Goal: Transaction & Acquisition: Purchase product/service

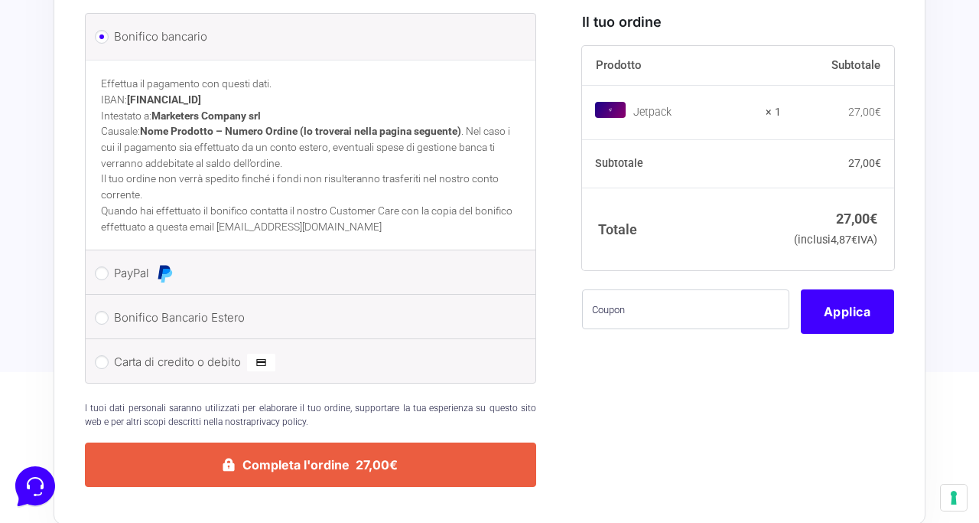
scroll to position [628, 0]
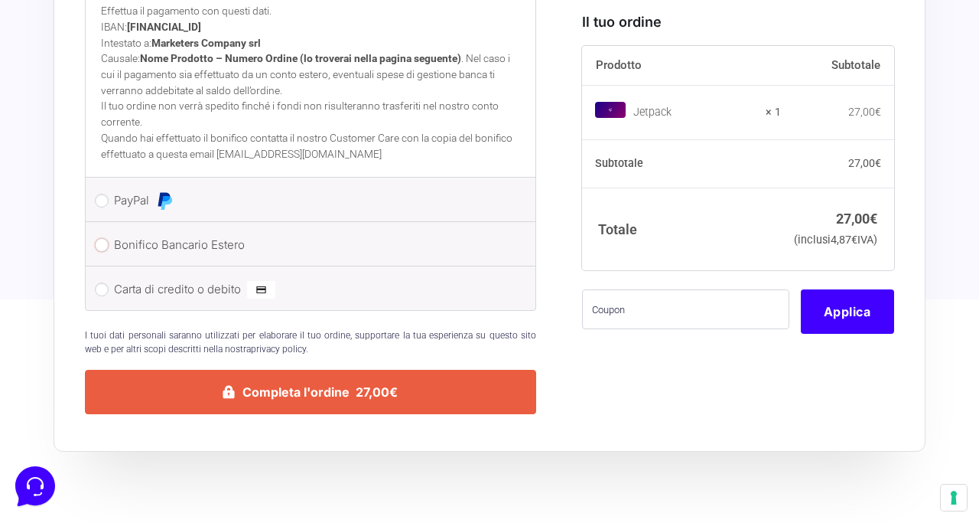
click at [101, 238] on input "Bonifico Bancario Estero" at bounding box center [102, 245] width 14 height 14
radio input "true"
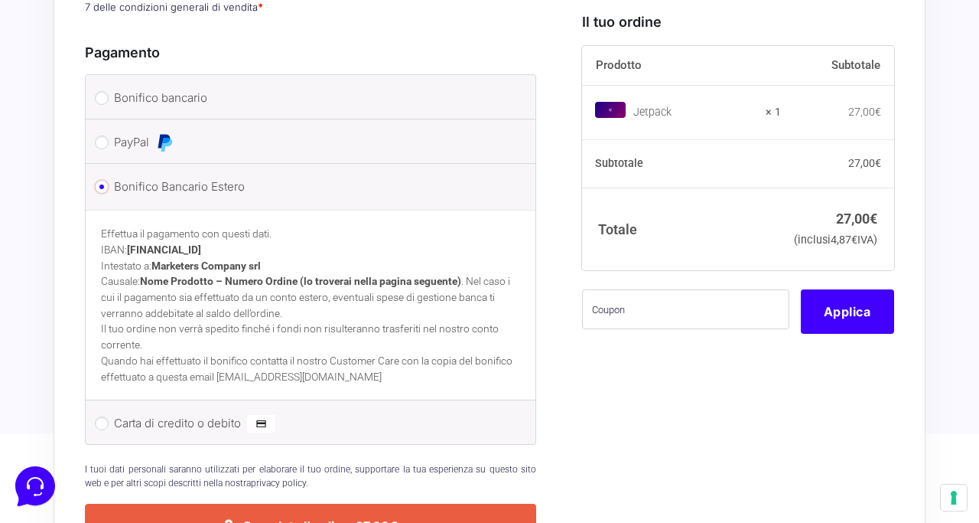
scroll to position [491, 0]
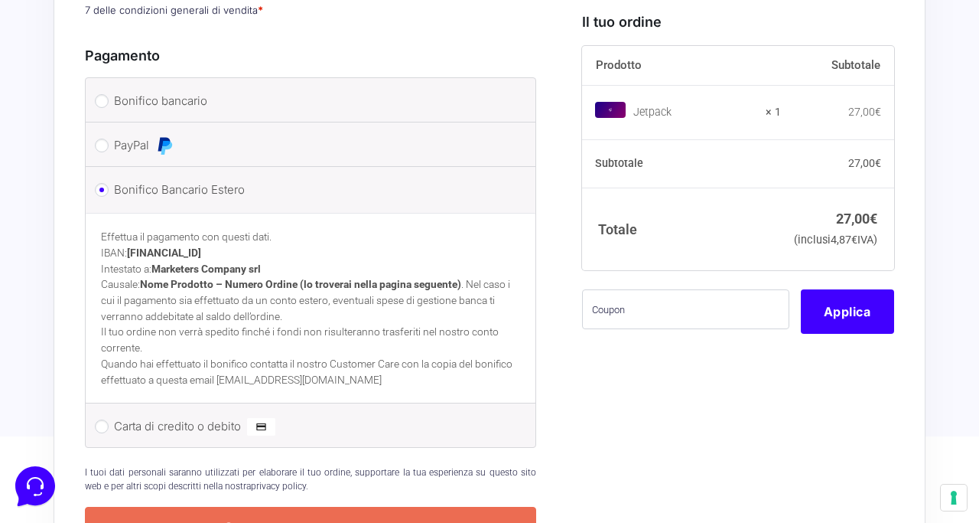
click at [336, 507] on button "Completa l'ordine 27,00€" at bounding box center [310, 529] width 451 height 44
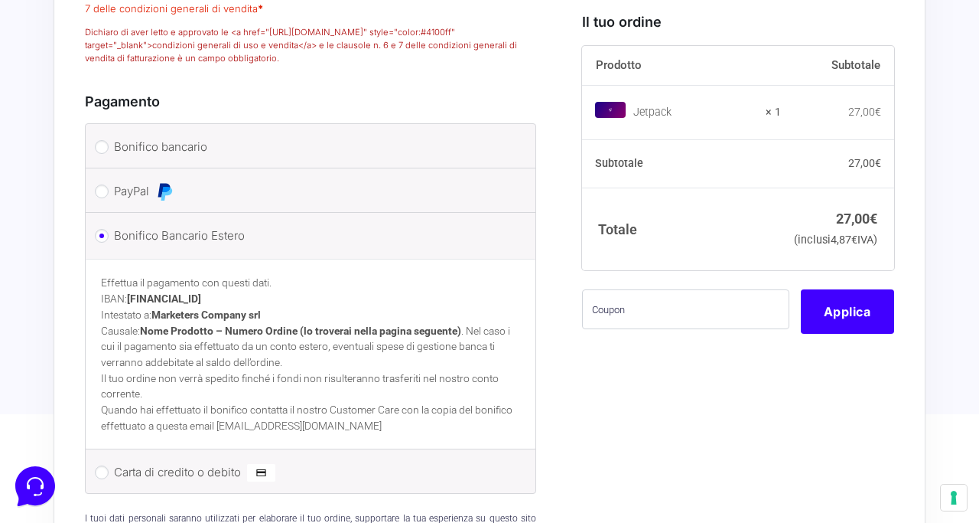
scroll to position [823, 0]
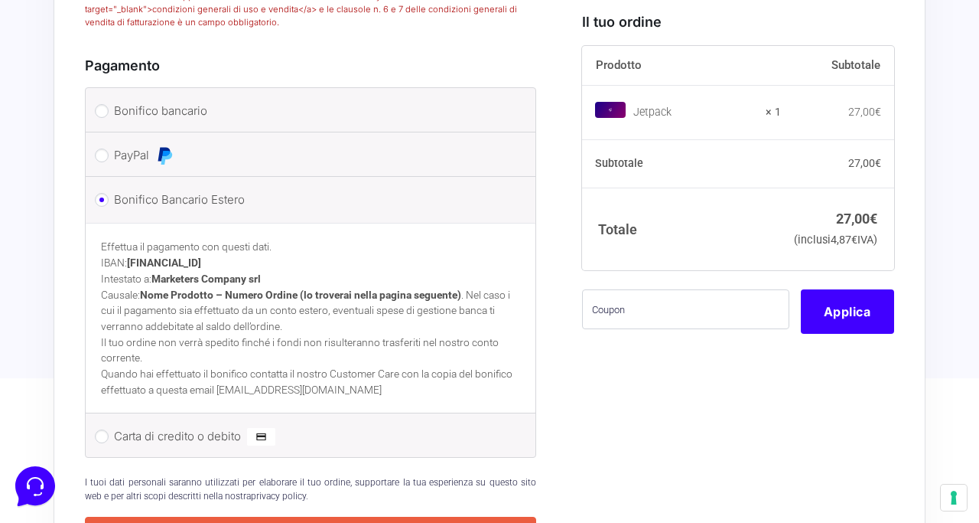
click at [108, 125] on li "Bonifico bancario Effettua il pagamento con questi dati. IBAN: IT60T02008326500…" at bounding box center [311, 110] width 450 height 44
click at [101, 118] on input "Bonifico bancario" at bounding box center [102, 111] width 14 height 14
radio input "true"
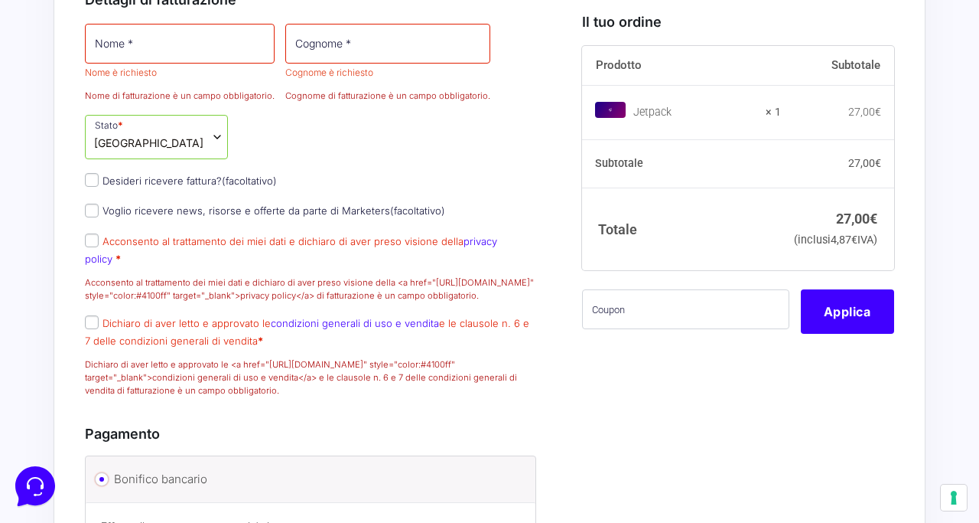
scroll to position [451, 0]
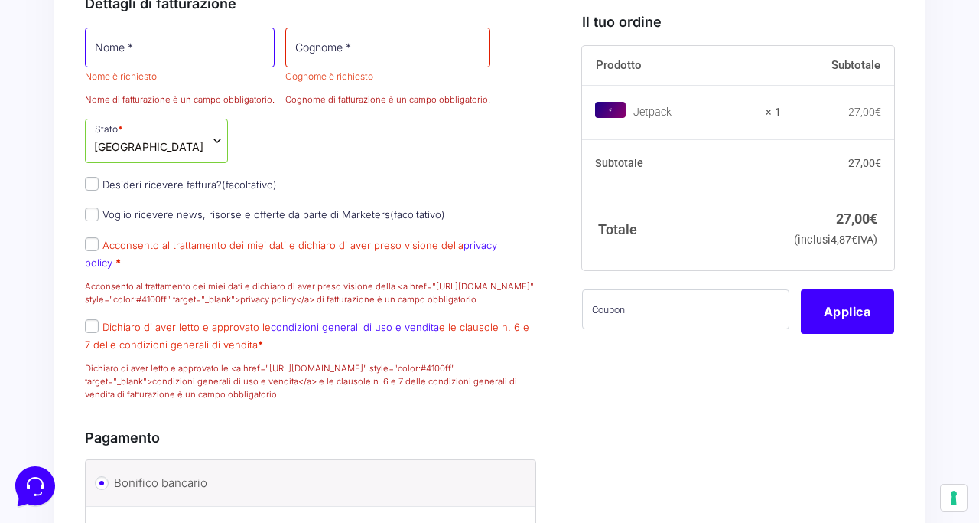
click at [182, 67] on input "Nome *" at bounding box center [180, 48] width 190 height 40
type input "[PERSON_NAME]"
type input "[EMAIL_ADDRESS][DOMAIN_NAME]"
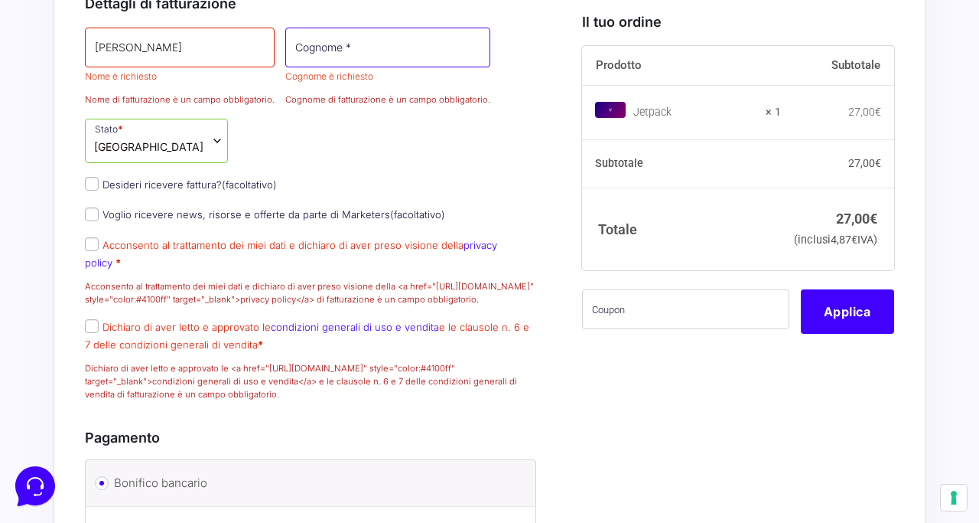
type input "[PERSON_NAME]"
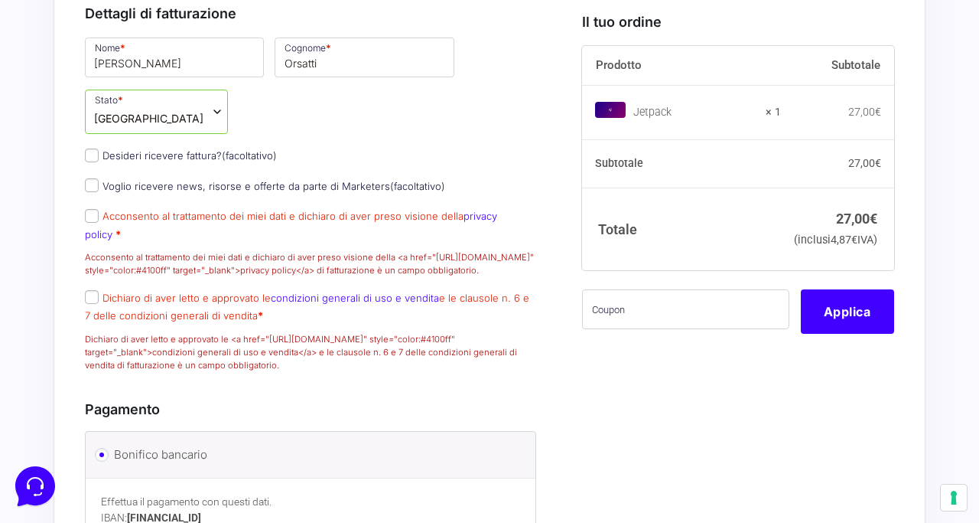
scroll to position [463, 0]
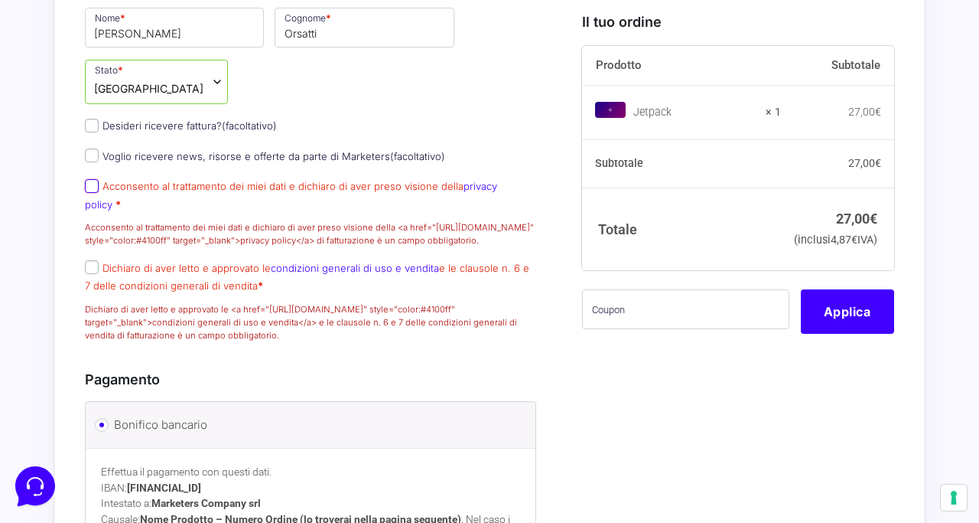
click at [93, 179] on input "Acconsento al trattamento dei miei dati e dichiaro di aver preso visione della …" at bounding box center [92, 186] width 14 height 14
checkbox input "true"
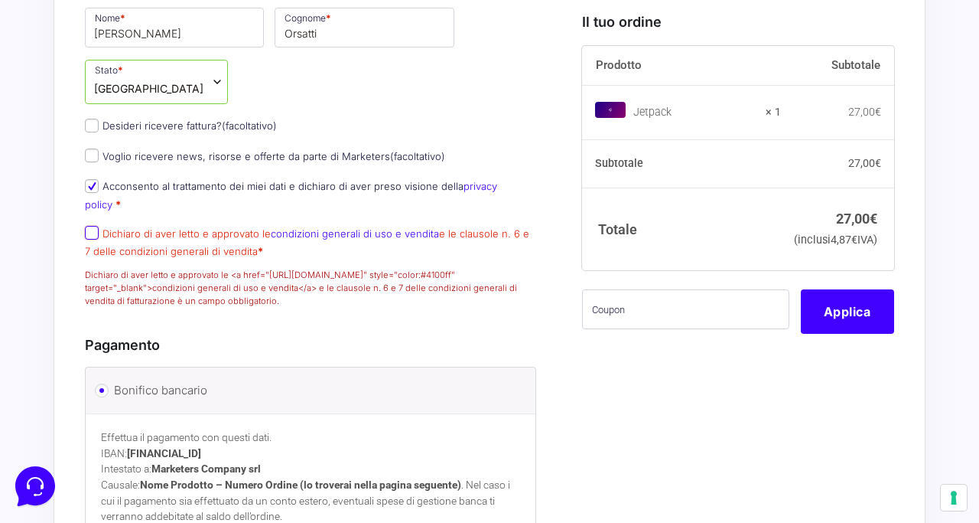
click at [94, 226] on input "Dichiaro di aver letto e approvato le condizioni generali di uso e vendita e le…" at bounding box center [92, 233] width 14 height 14
checkbox input "true"
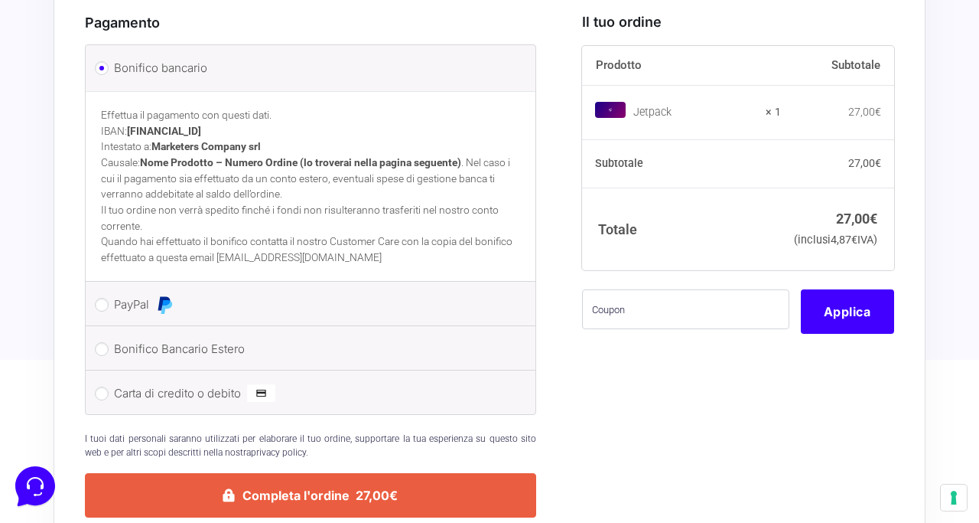
scroll to position [739, 0]
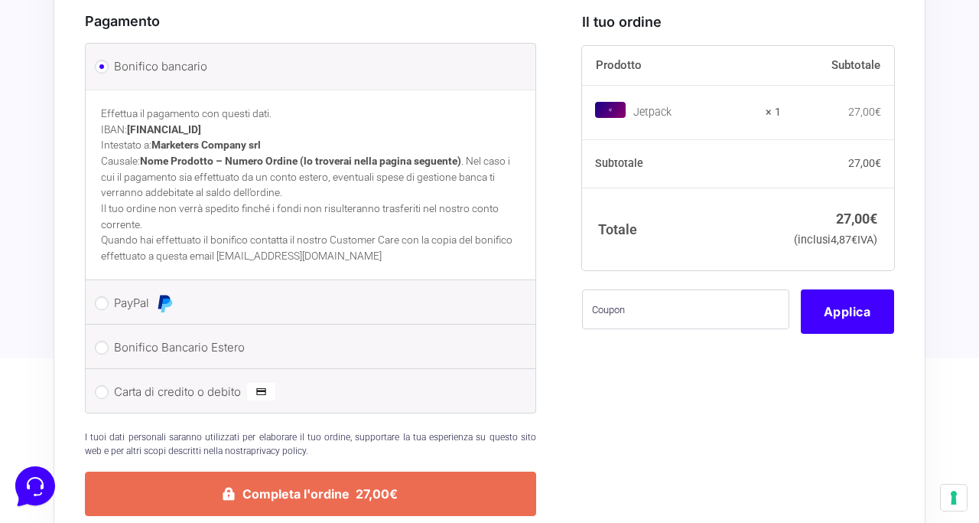
click at [324, 471] on button "Completa l'ordine 27,00€" at bounding box center [310, 493] width 451 height 44
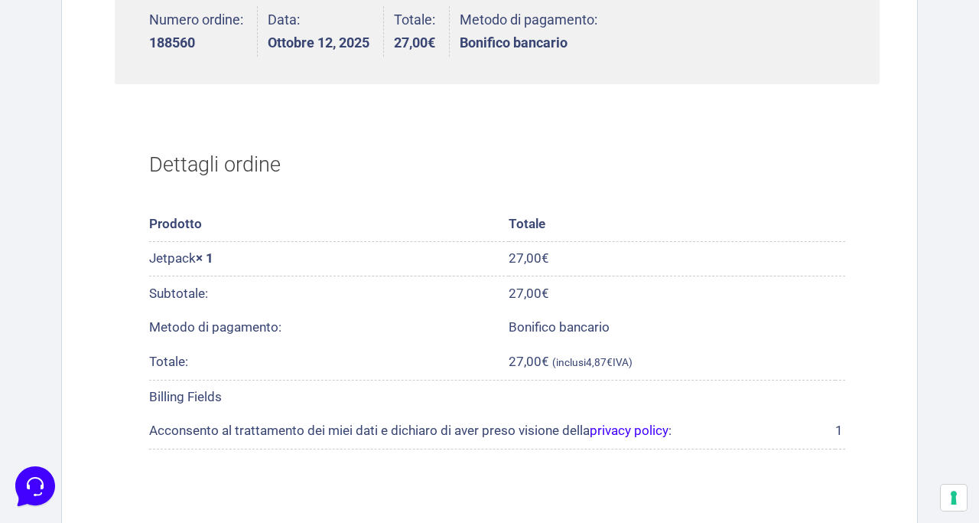
scroll to position [436, 0]
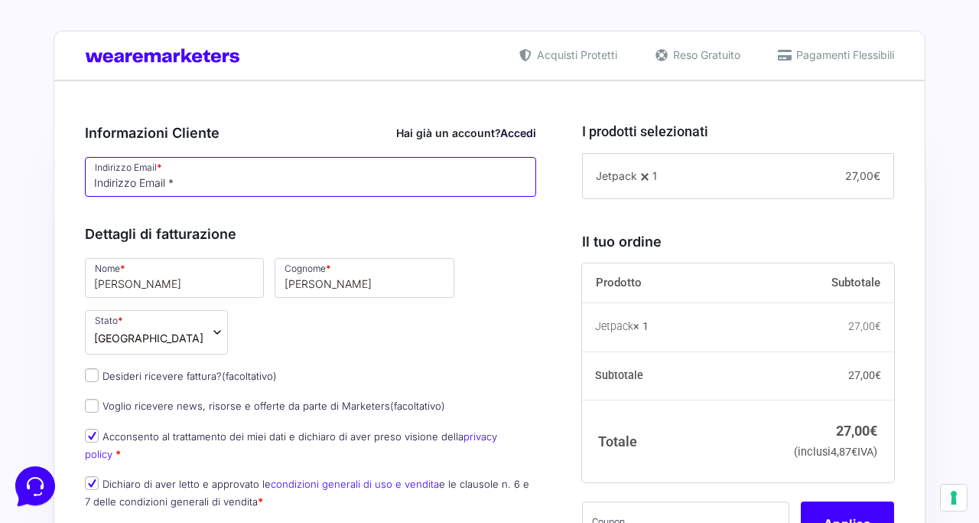
type input "[EMAIL_ADDRESS][DOMAIN_NAME]"
click at [235, 178] on input "[EMAIL_ADDRESS][DOMAIN_NAME]" at bounding box center [310, 177] width 451 height 40
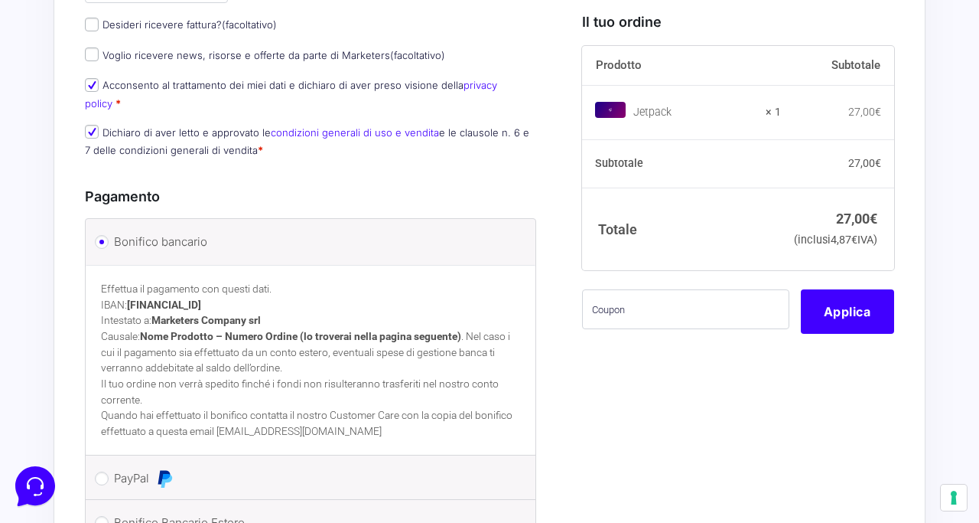
scroll to position [406, 0]
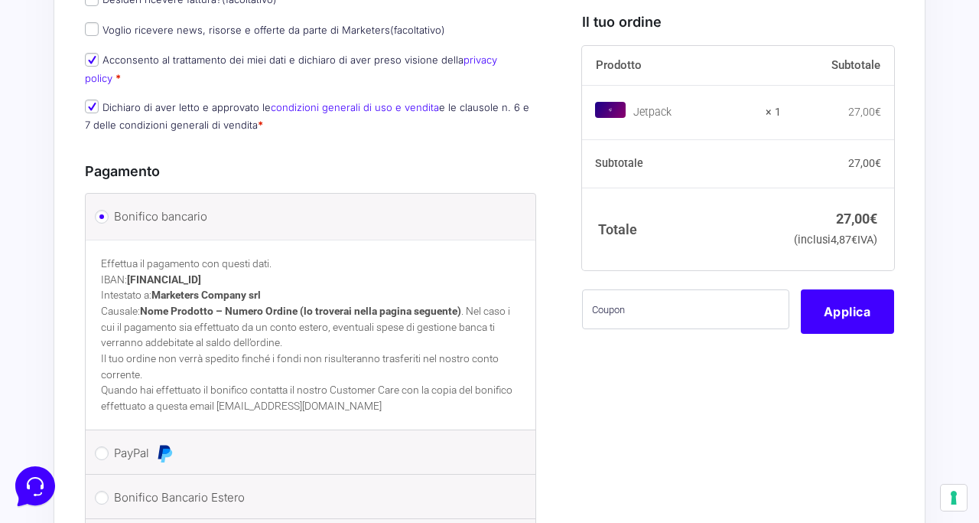
click at [151, 273] on strong "[FINANCIAL_ID]" at bounding box center [164, 279] width 74 height 12
copy strong "[FINANCIAL_ID]"
click at [234, 288] on strong "Marketers Company srl" at bounding box center [205, 294] width 109 height 12
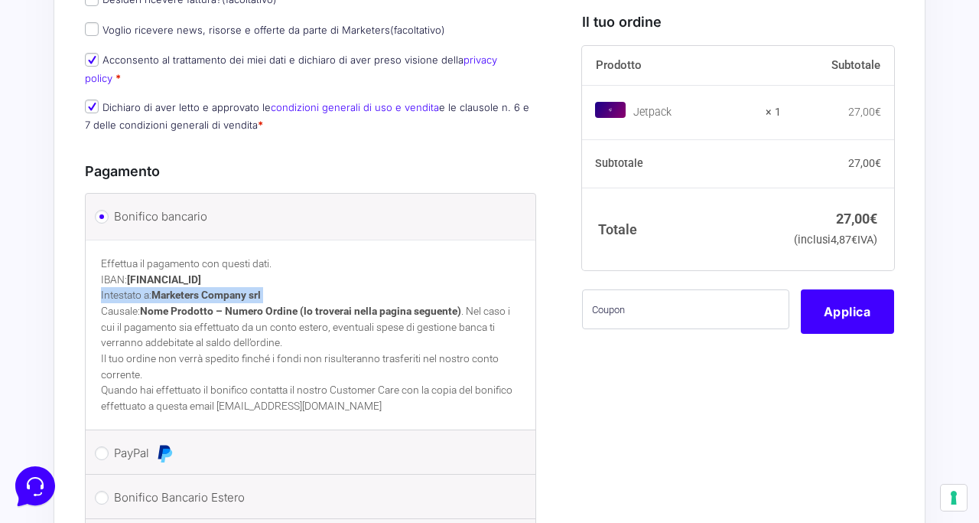
click at [234, 288] on strong "Marketers Company srl" at bounding box center [205, 294] width 109 height 12
drag, startPoint x: 155, startPoint y: 228, endPoint x: 271, endPoint y: 226, distance: 115.6
click at [271, 256] on p "Effettua il pagamento con questi dati. IBAN: [FINANCIAL_ID] Intestato a: Market…" at bounding box center [310, 303] width 419 height 95
copy strong "Marketers Company srl"
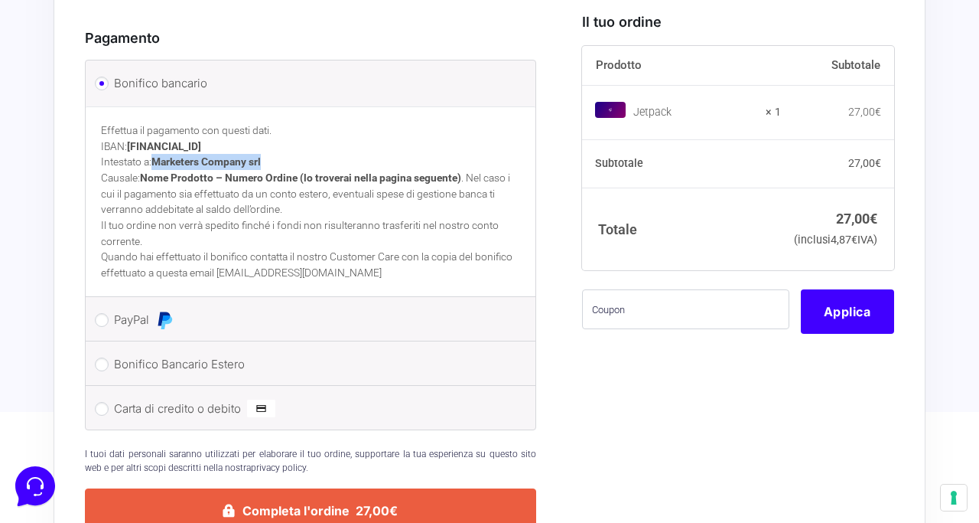
scroll to position [540, 0]
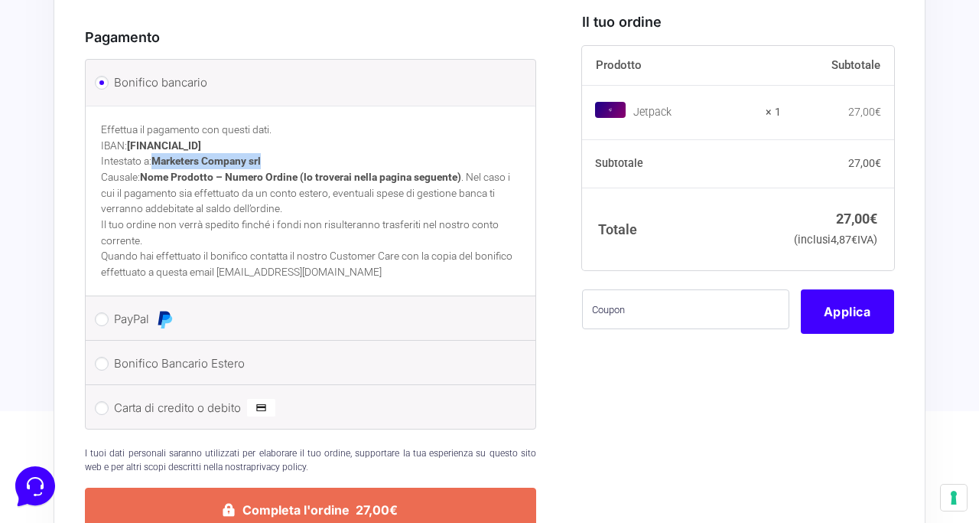
click at [341, 487] on button "Completa l'ordine 27,00€" at bounding box center [310, 509] width 451 height 44
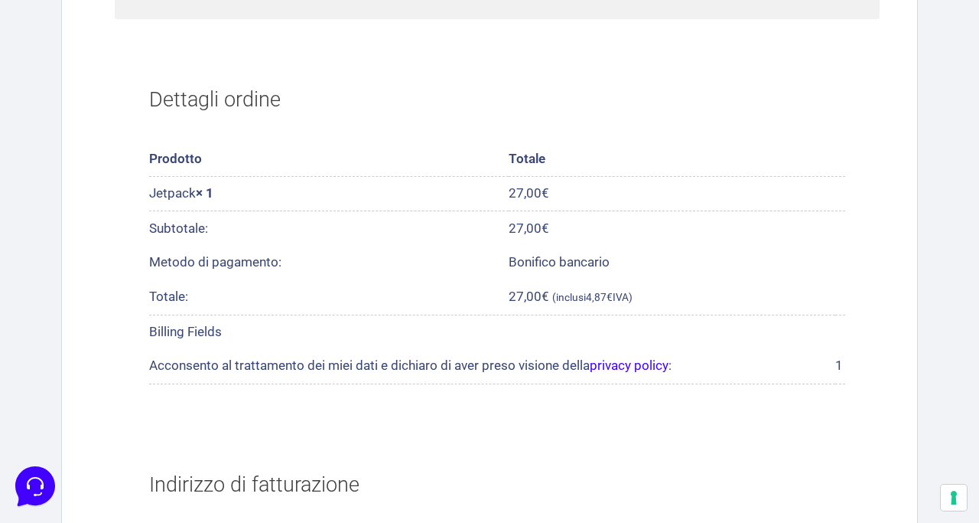
scroll to position [490, 0]
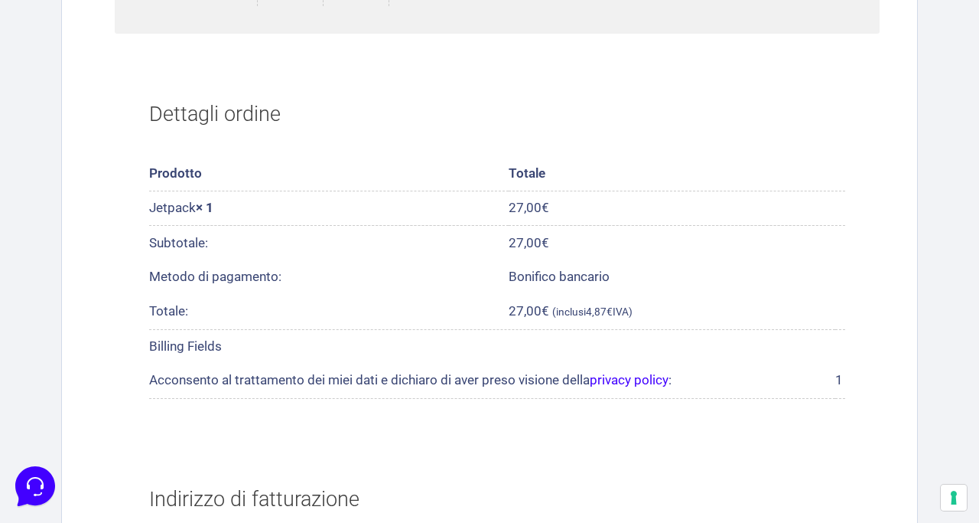
click at [181, 204] on td "Jetpack × 1" at bounding box center [329, 208] width 360 height 34
copy td "Jetpack"
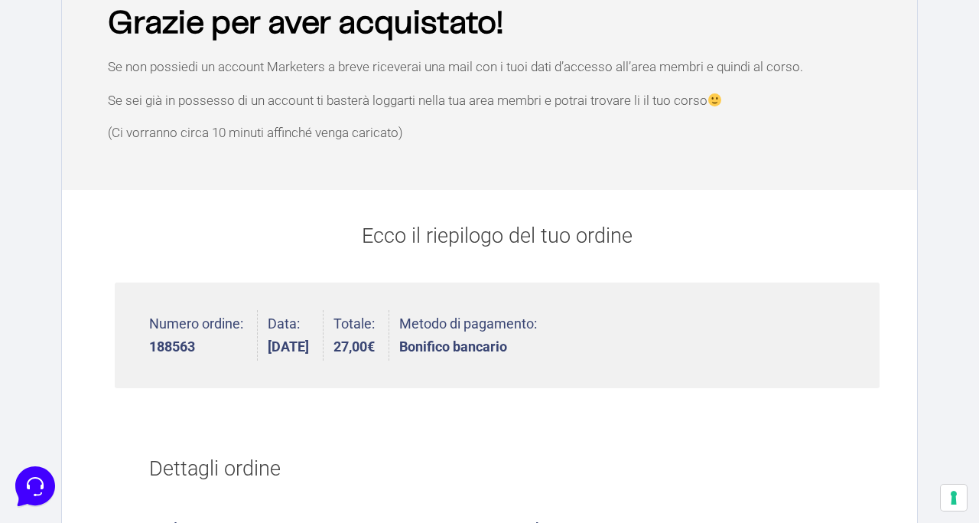
scroll to position [103, 0]
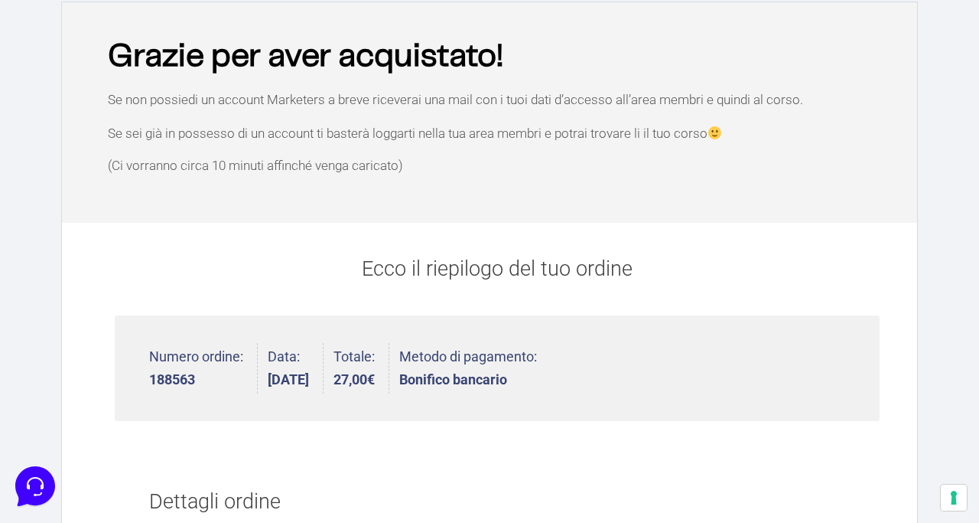
click at [172, 376] on strong "188563" at bounding box center [196, 380] width 94 height 14
copy strong "188563"
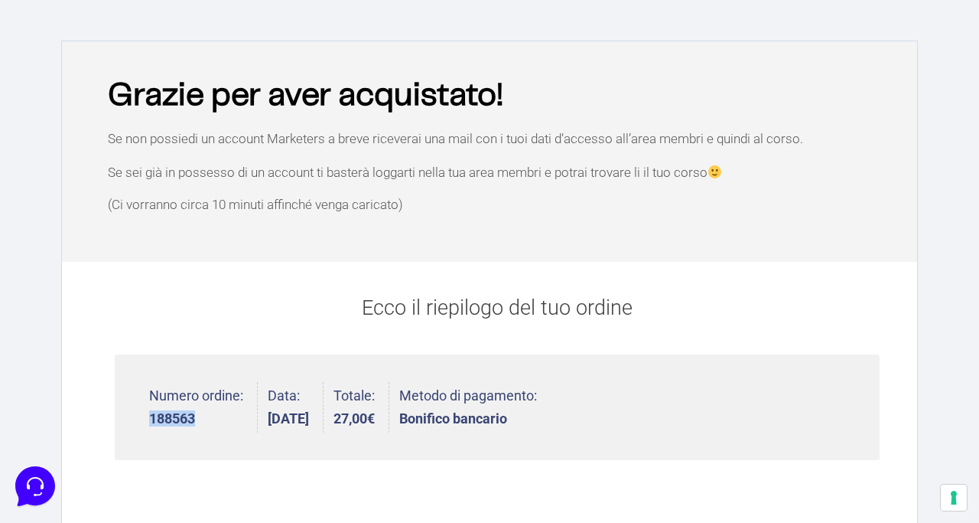
scroll to position [122, 0]
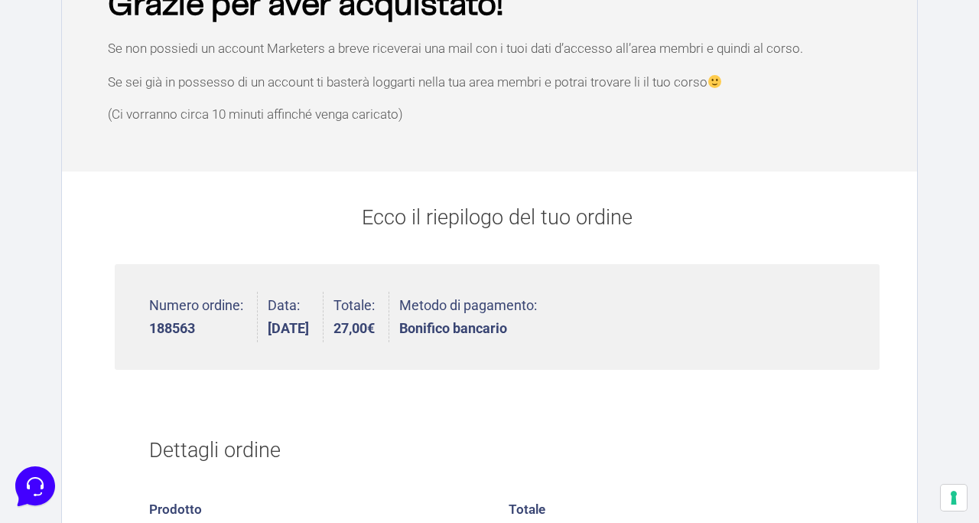
scroll to position [0, 0]
